Goal: Transaction & Acquisition: Download file/media

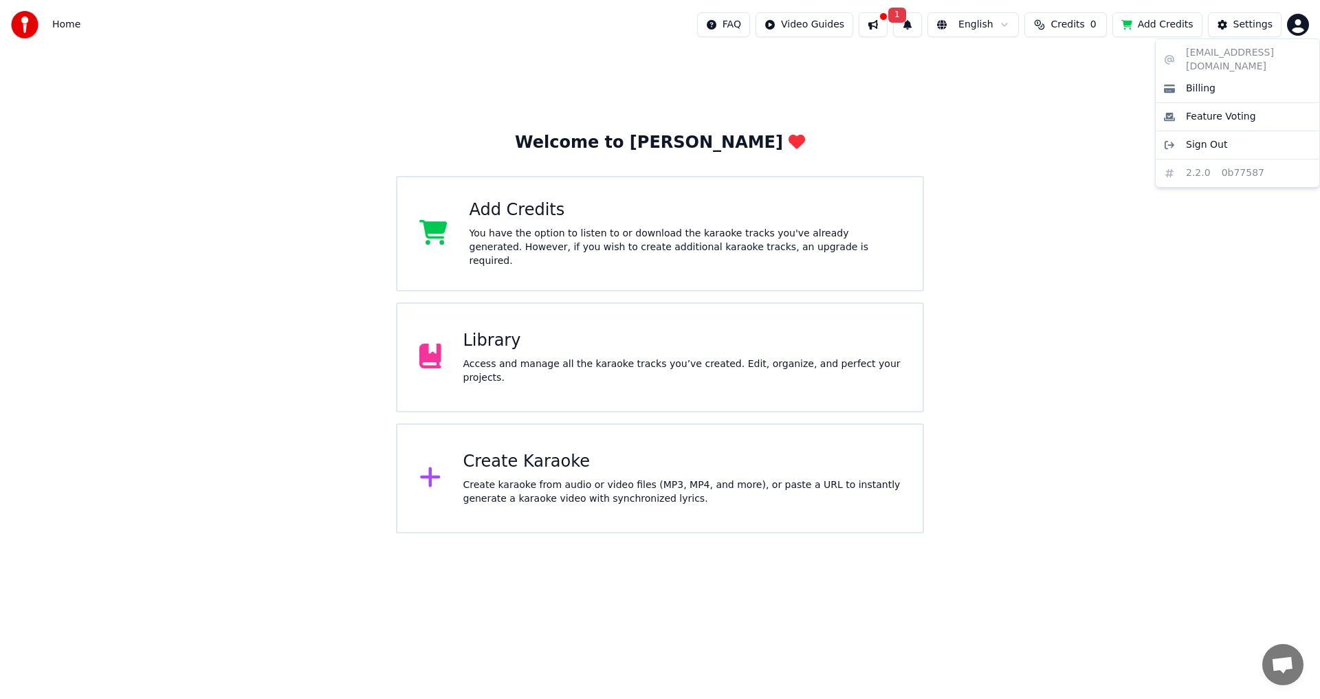
click at [1290, 29] on html "Home FAQ Video Guides 1 English Credits 0 Add Credits Settings Welcome to Youka…" at bounding box center [660, 267] width 1320 height 534
click at [739, 25] on html "Home FAQ Video Guides 1 English Credits 0 Add Credits Settings Welcome to Youka…" at bounding box center [660, 267] width 1320 height 534
click at [817, 23] on html "Home FAQ Video Guides 1 English Credits 0 Add Credits Settings Welcome to Youka…" at bounding box center [660, 267] width 1320 height 534
click at [821, 56] on div "Quick Start Guide" at bounding box center [826, 54] width 96 height 22
click at [888, 30] on button at bounding box center [873, 24] width 29 height 25
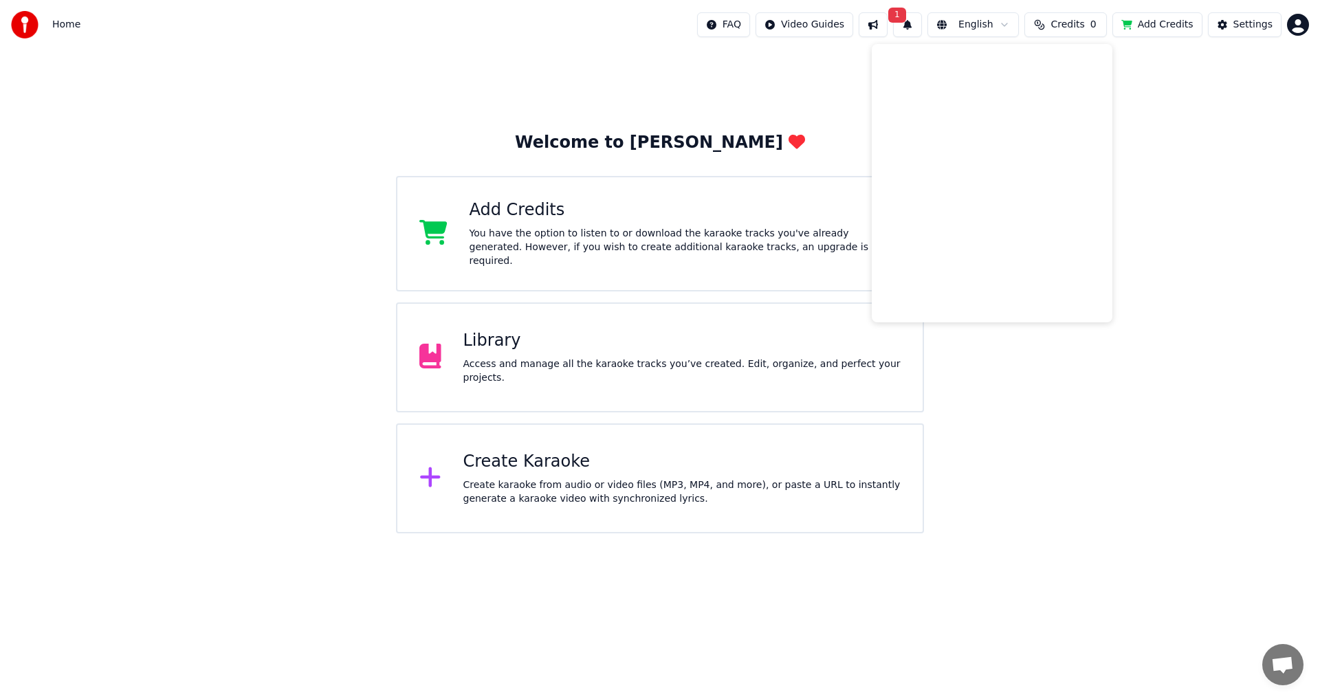
click at [918, 30] on button "1" at bounding box center [907, 24] width 29 height 25
click at [1029, 64] on button "Update" at bounding box center [1018, 68] width 58 height 25
click at [701, 360] on div "Access and manage all the karaoke tracks you’ve created. Edit, organize, and pe…" at bounding box center [682, 372] width 438 height 28
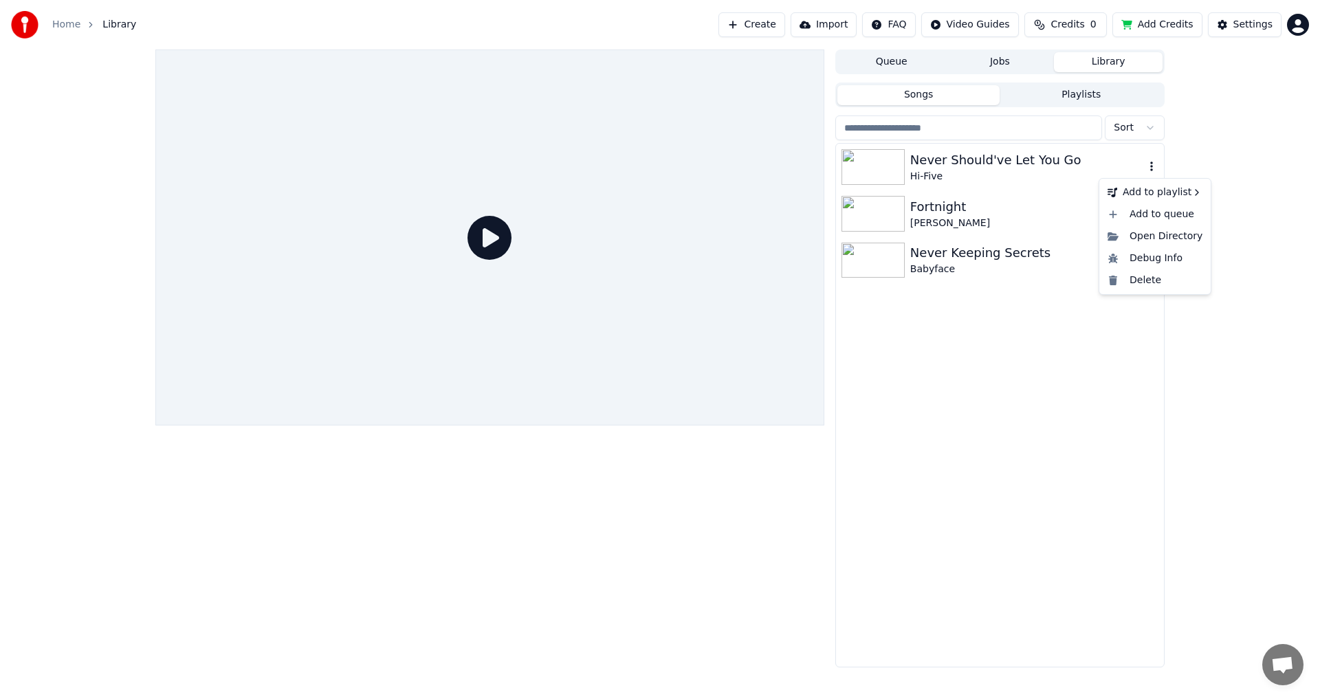
click at [1150, 169] on icon "button" at bounding box center [1152, 166] width 14 height 11
click at [993, 168] on div "Never Should've Let You Go" at bounding box center [1027, 160] width 234 height 19
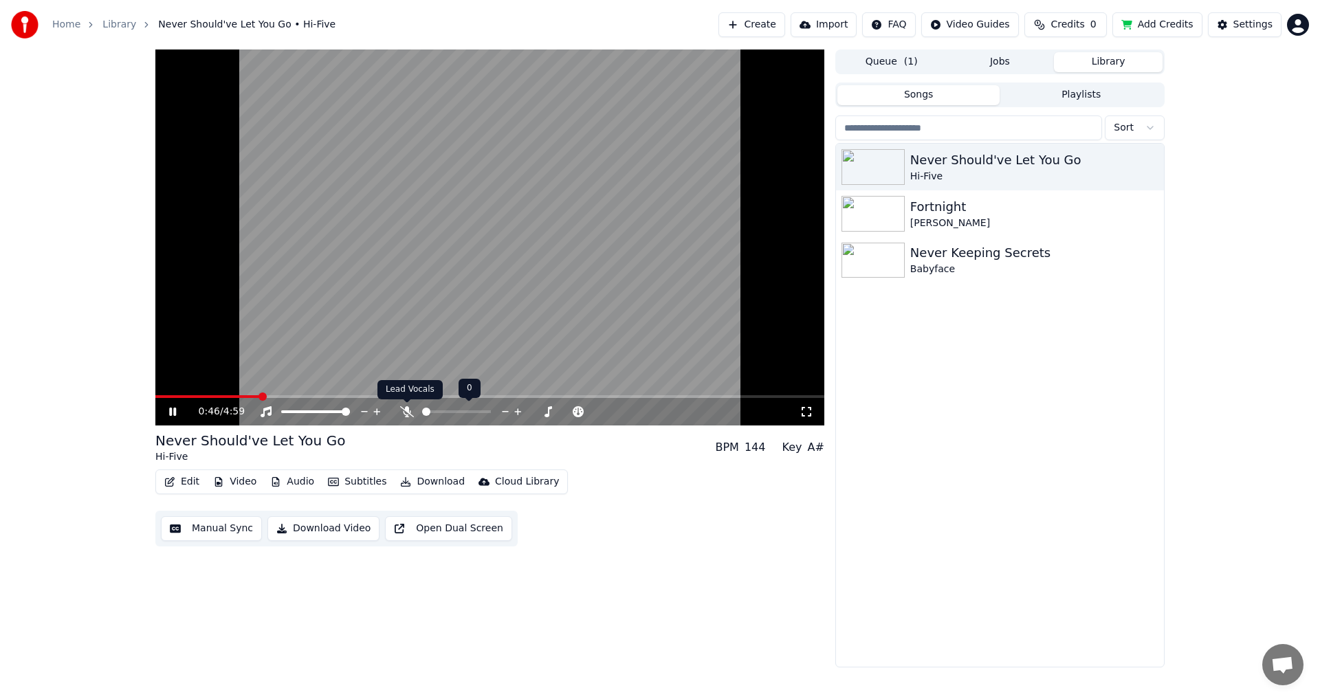
click at [406, 408] on icon at bounding box center [407, 411] width 14 height 11
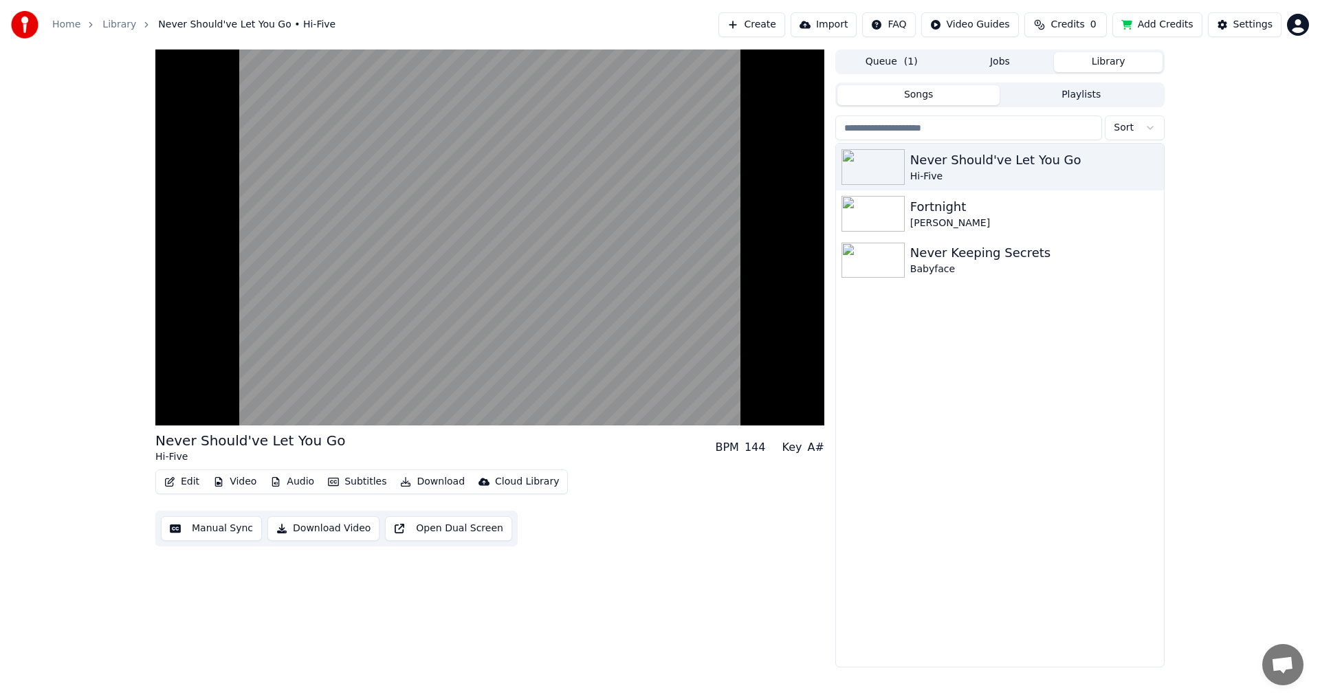
click at [409, 529] on button "Open Dual Screen" at bounding box center [448, 528] width 127 height 25
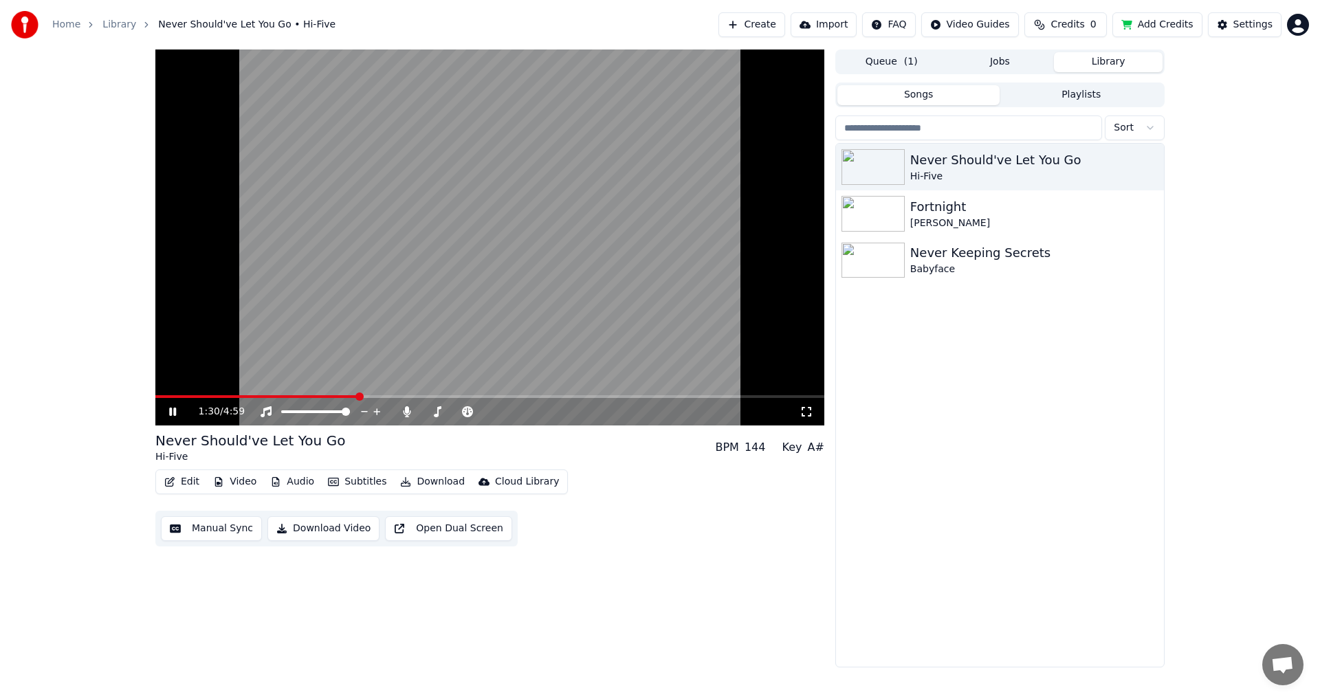
click at [175, 417] on icon at bounding box center [182, 411] width 32 height 11
click at [424, 485] on button "Download" at bounding box center [433, 481] width 76 height 19
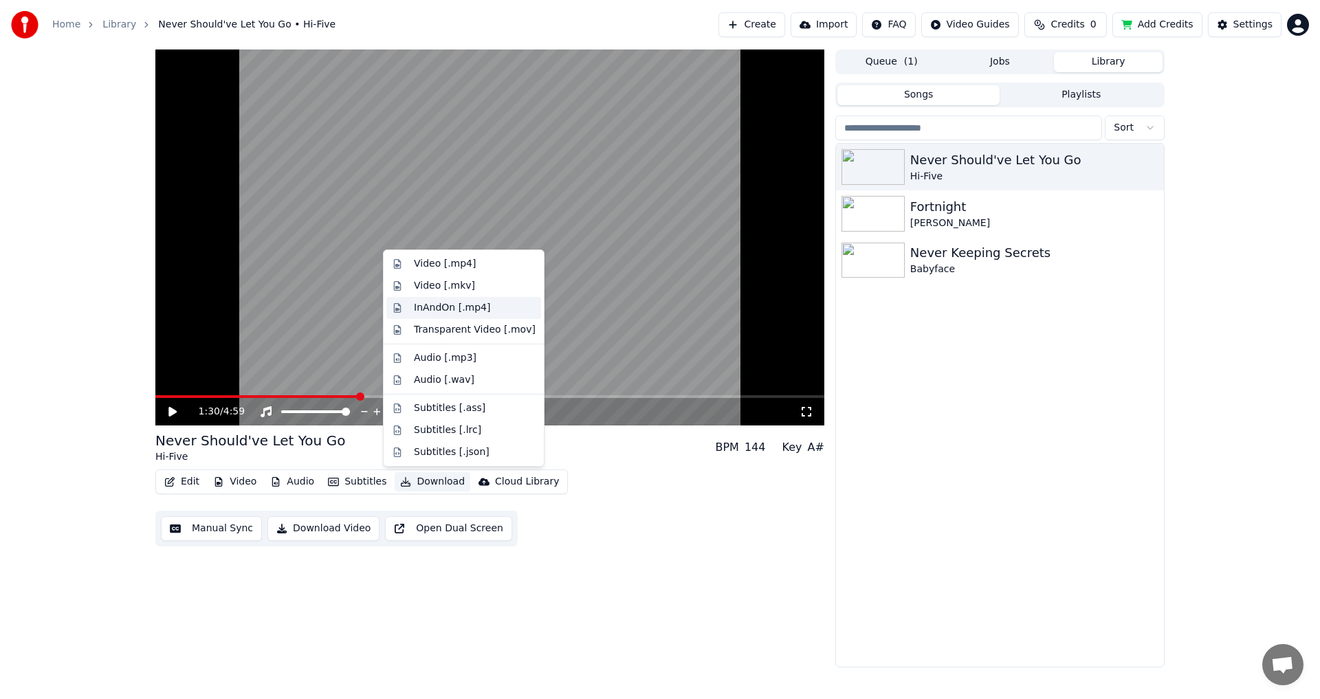
click at [457, 308] on div "InAndOn [.mp4]" at bounding box center [452, 308] width 77 height 14
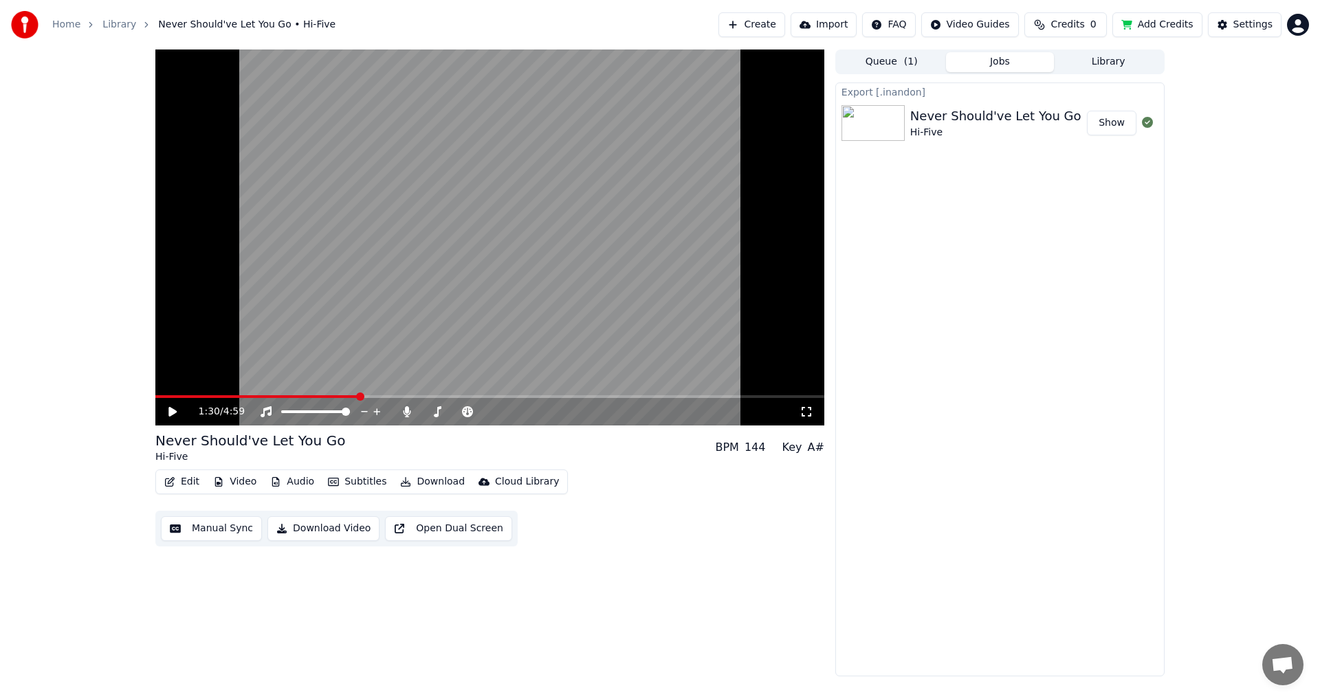
click at [1104, 125] on button "Show" at bounding box center [1112, 123] width 50 height 25
click at [428, 482] on button "Download" at bounding box center [433, 481] width 76 height 19
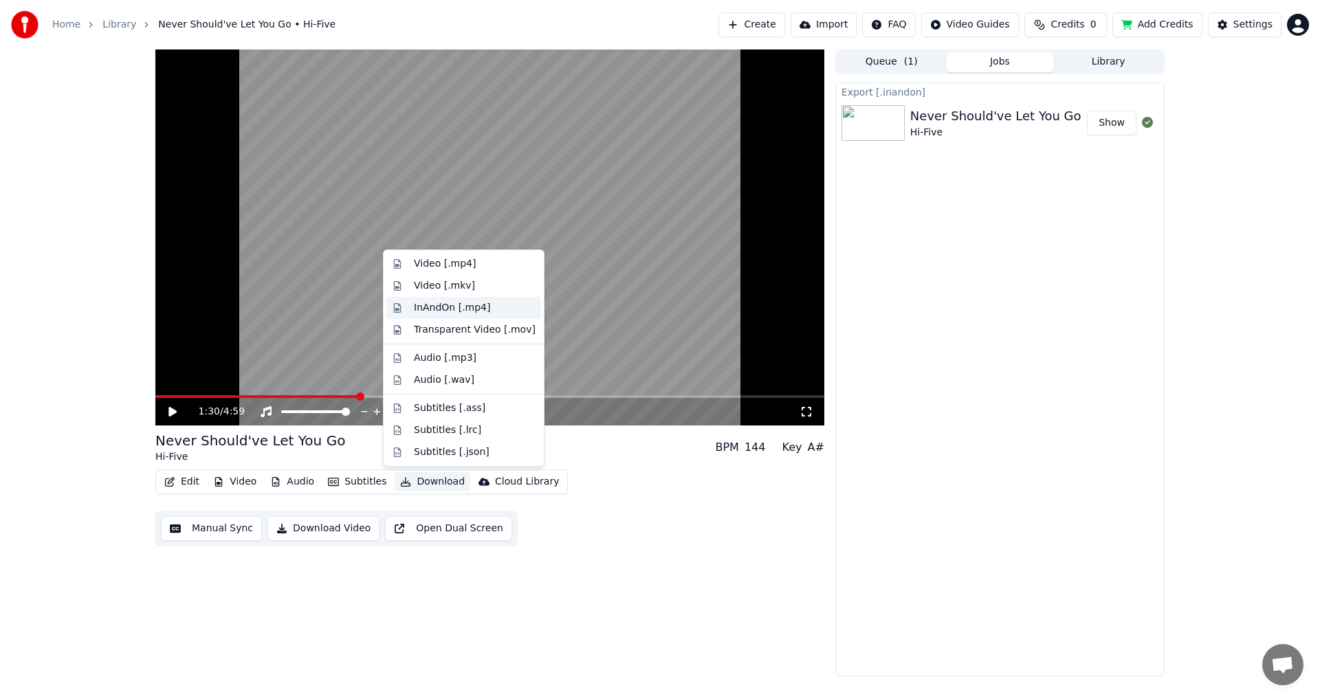
click at [470, 314] on div "InAndOn [.mp4]" at bounding box center [452, 308] width 77 height 14
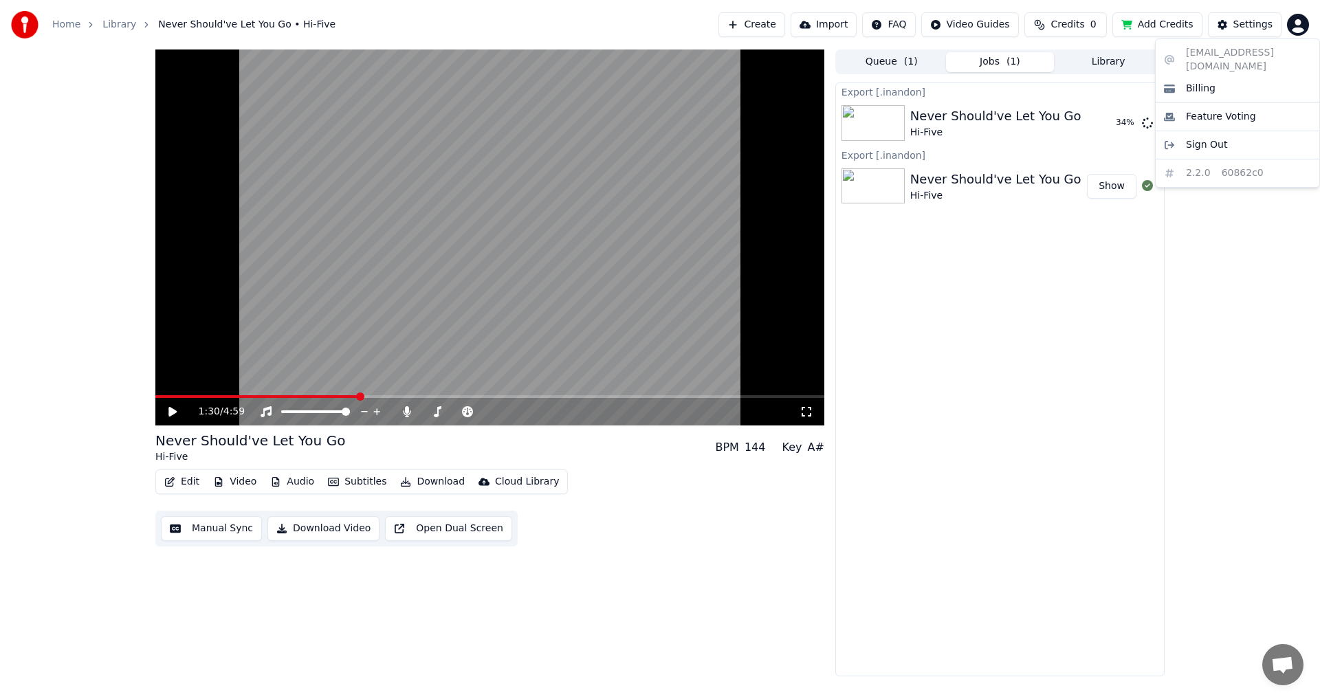
click at [1303, 28] on html "Home Library Never Should've Let You Go • Hi-Five Create Import FAQ Video Guide…" at bounding box center [660, 349] width 1320 height 699
click at [1087, 391] on html "Home Library Never Should've Let You Go • Hi-Five Create Import FAQ Video Guide…" at bounding box center [660, 349] width 1320 height 699
click at [1073, 22] on span "Credits" at bounding box center [1068, 25] width 34 height 14
click at [1063, 105] on button "Refresh" at bounding box center [1074, 103] width 71 height 25
drag, startPoint x: 1286, startPoint y: 109, endPoint x: 1273, endPoint y: 118, distance: 15.8
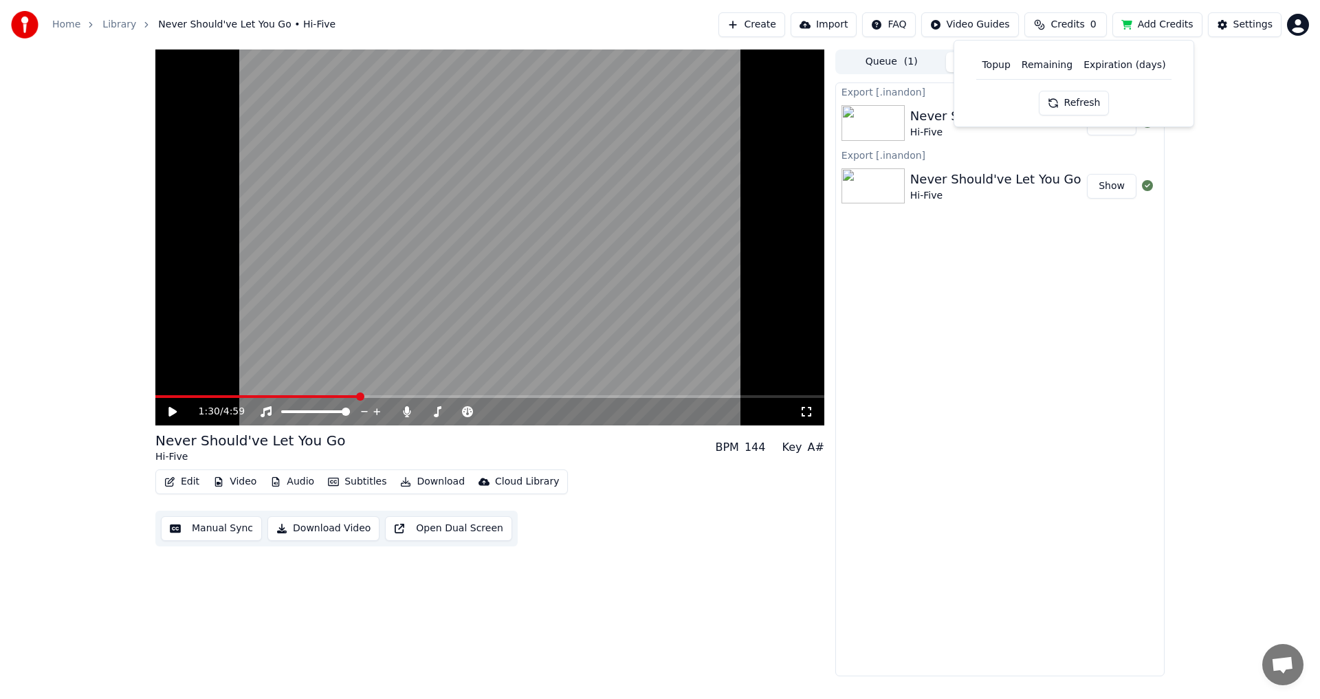
click at [1286, 110] on div "1:30 / 4:59 Never Should've Let You Go Hi-Five BPM 144 Key A# Edit Video Audio …" at bounding box center [660, 363] width 1320 height 627
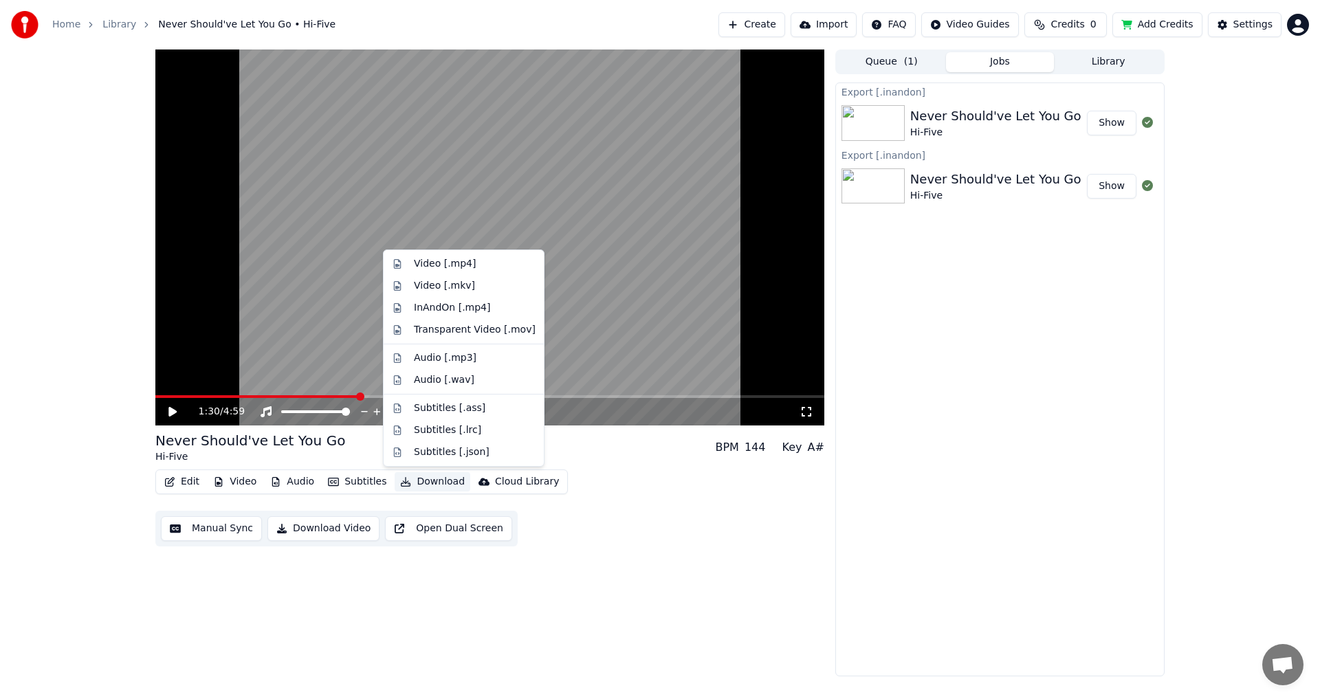
click at [430, 485] on button "Download" at bounding box center [433, 481] width 76 height 19
click at [469, 313] on div "InAndOn [.mp4]" at bounding box center [452, 308] width 77 height 14
click at [970, 512] on div "Export [.inandon] Never Should've Let You Go Hi-Five Show Export [.inandon] Nev…" at bounding box center [1000, 380] width 329 height 594
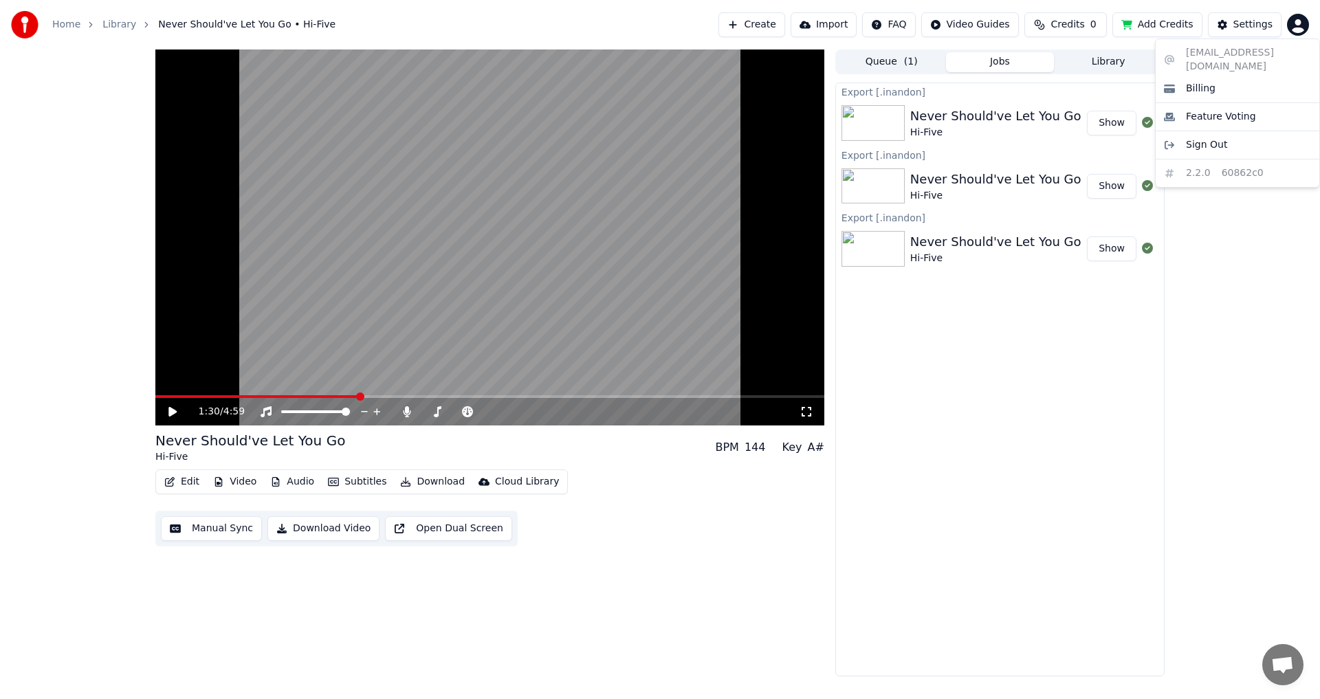
click at [1302, 28] on html "Home Library Never Should've Let You Go • Hi-Five Create Import FAQ Video Guide…" at bounding box center [660, 349] width 1320 height 699
click at [1225, 137] on div "Sign Out" at bounding box center [1238, 145] width 158 height 22
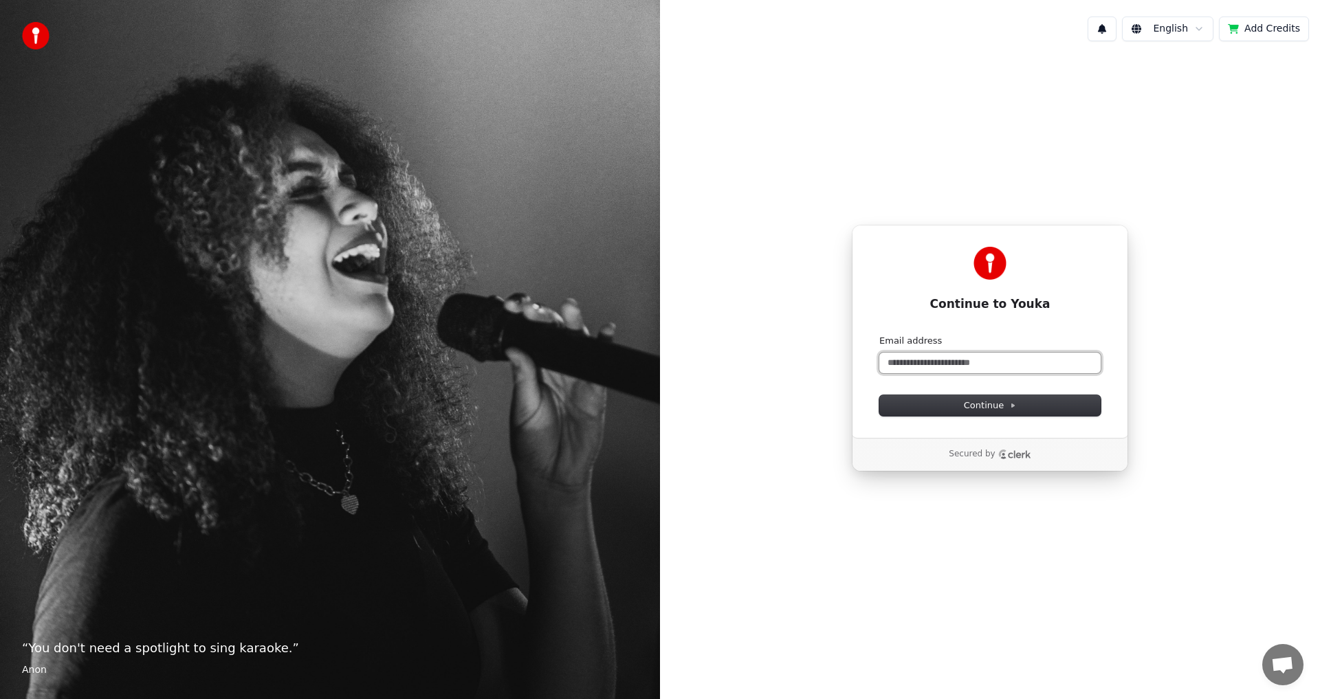
click at [980, 363] on input "Email address" at bounding box center [990, 363] width 221 height 21
click at [880, 335] on button "submit" at bounding box center [880, 335] width 0 height 0
type input "**********"
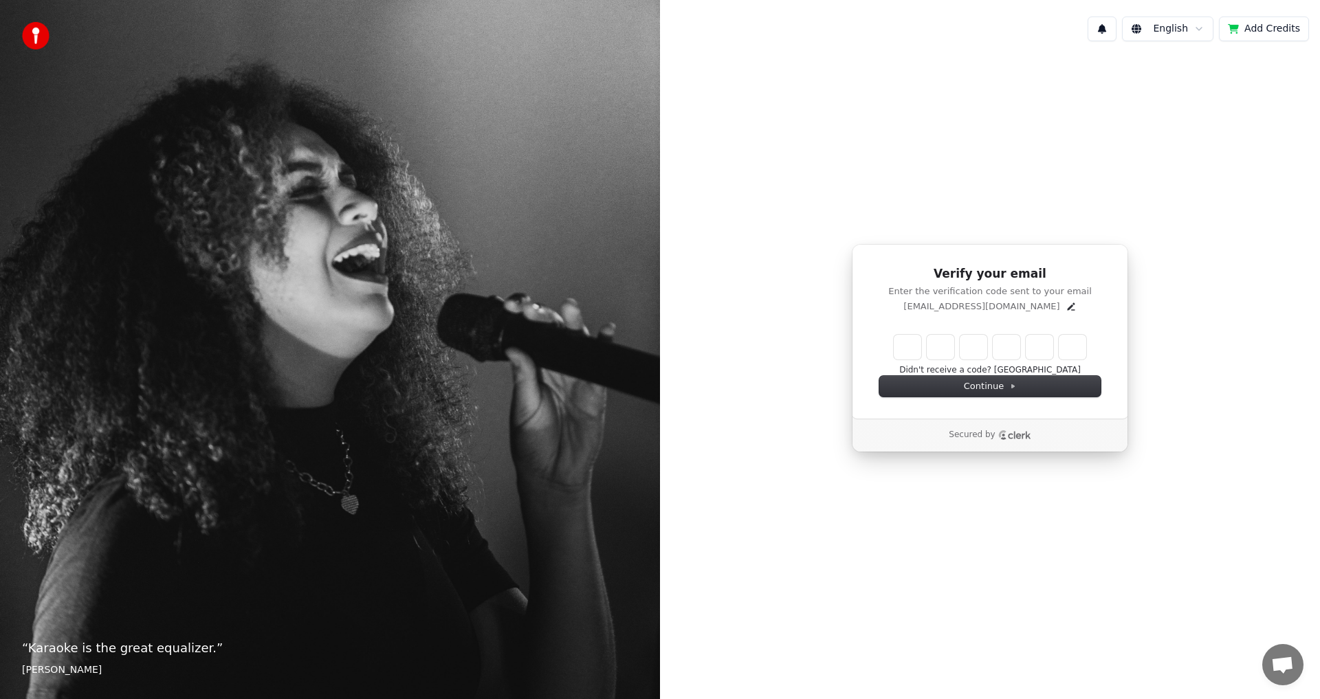
click at [906, 345] on input "Enter verification code" at bounding box center [990, 347] width 193 height 25
type input "******"
